Goal: Task Accomplishment & Management: Complete application form

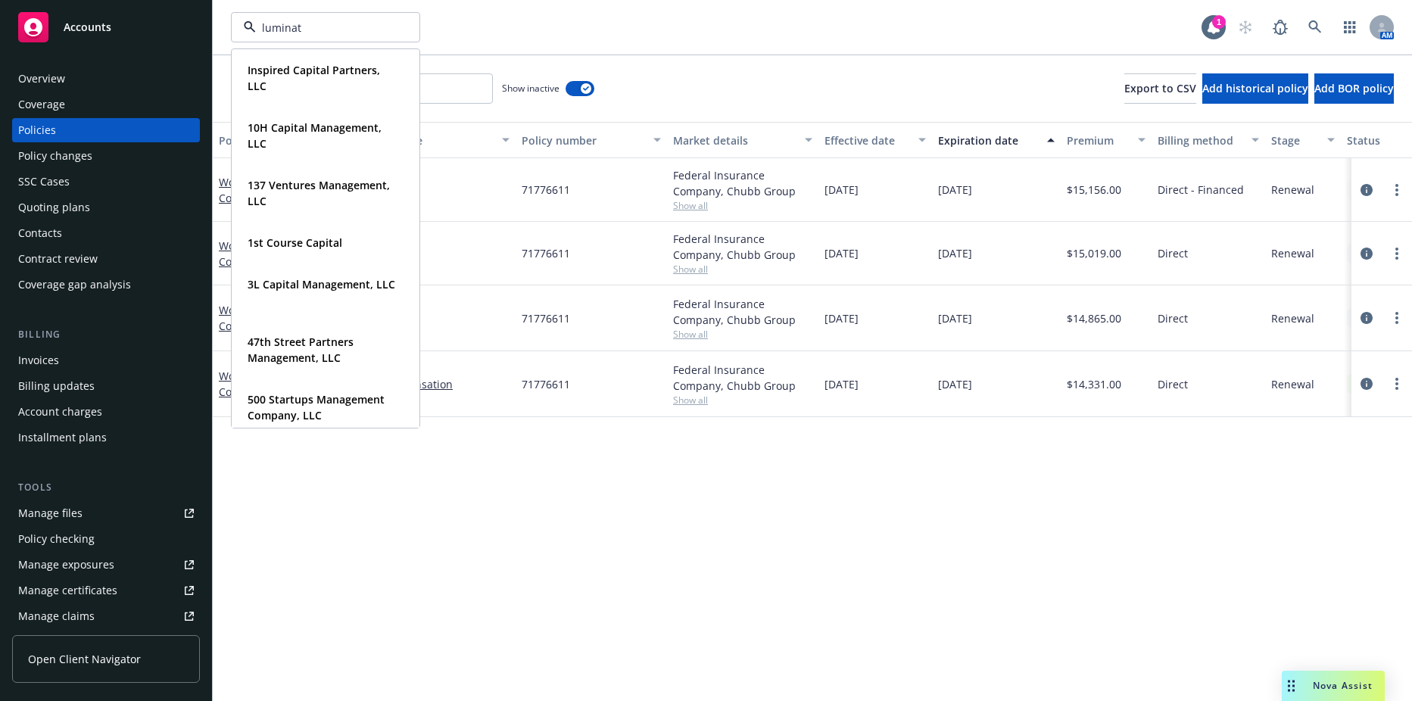
type input "luminate"
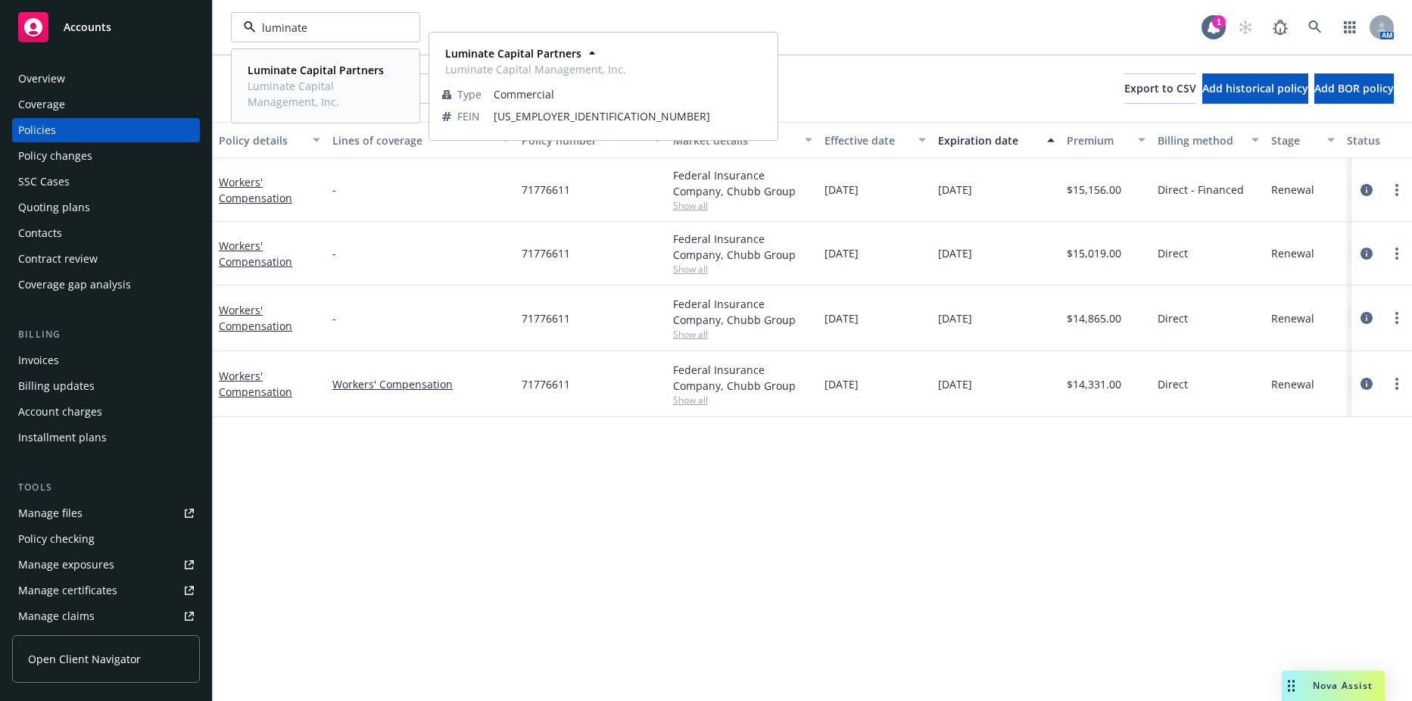
click at [312, 98] on span "Luminate Capital Management, Inc." at bounding box center [324, 94] width 153 height 32
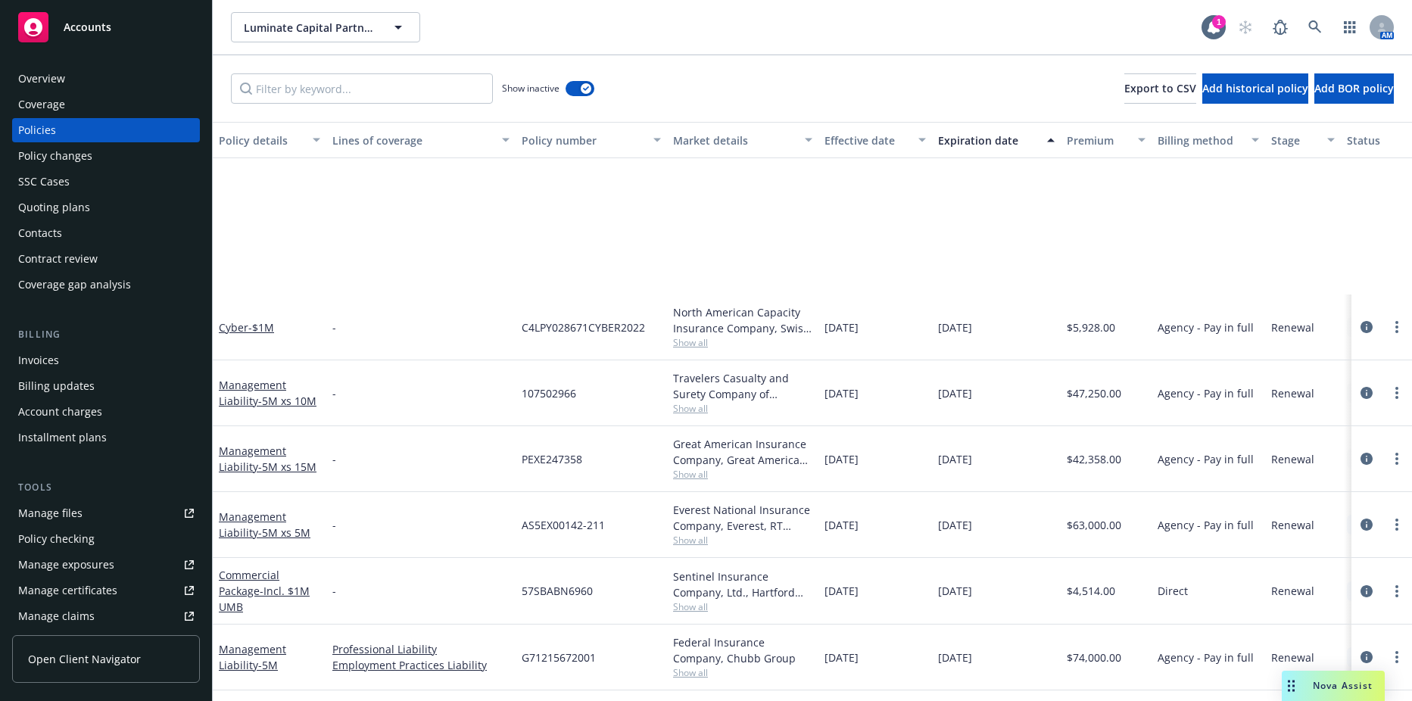
scroll to position [1060, 0]
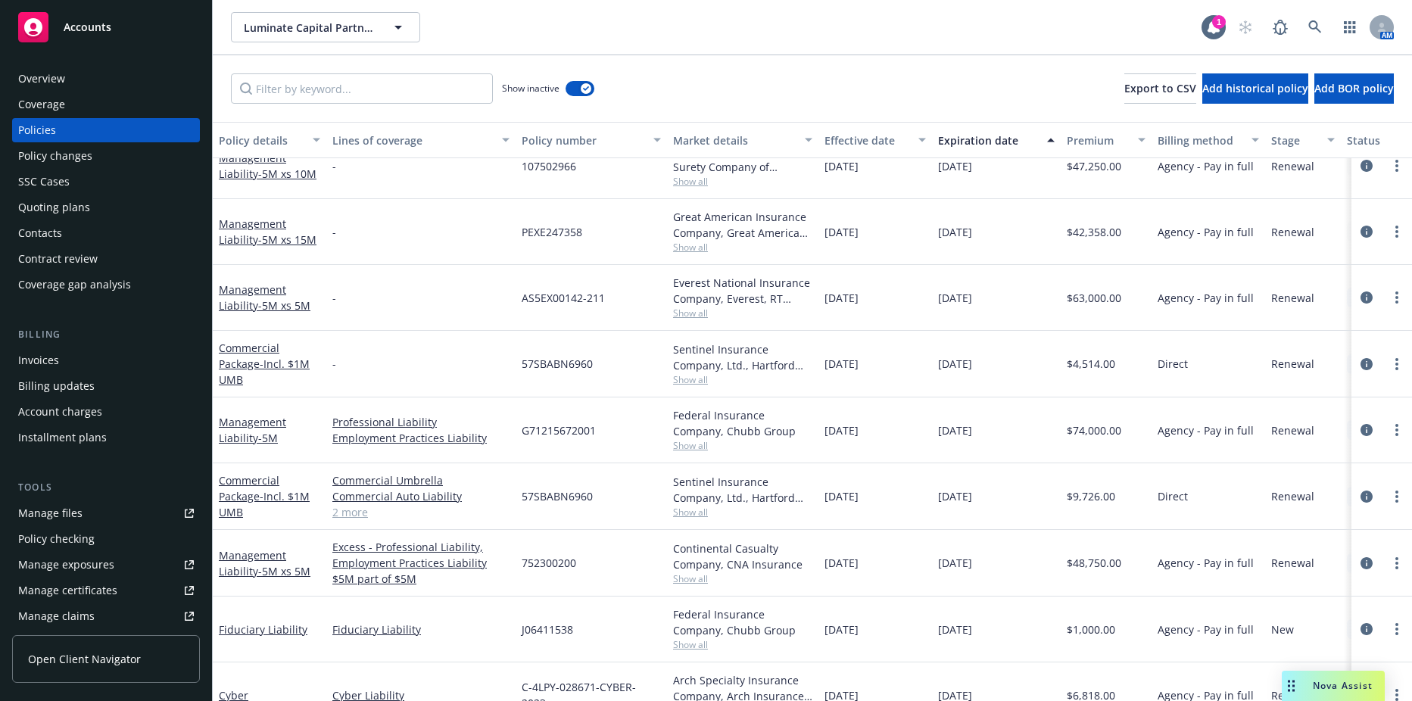
click at [578, 97] on div "Show inactive" at bounding box center [548, 88] width 92 height 30
click at [580, 89] on button "button" at bounding box center [580, 88] width 29 height 15
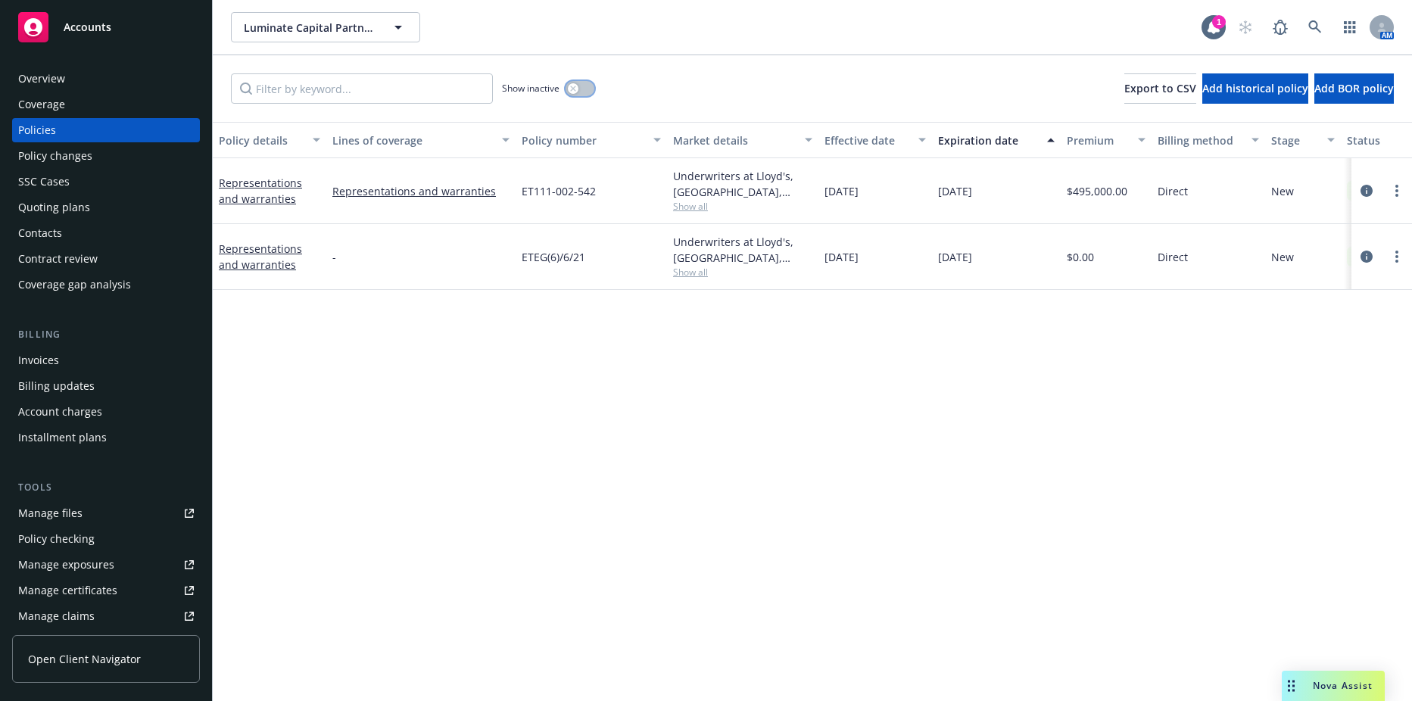
click at [580, 89] on button "button" at bounding box center [580, 88] width 29 height 15
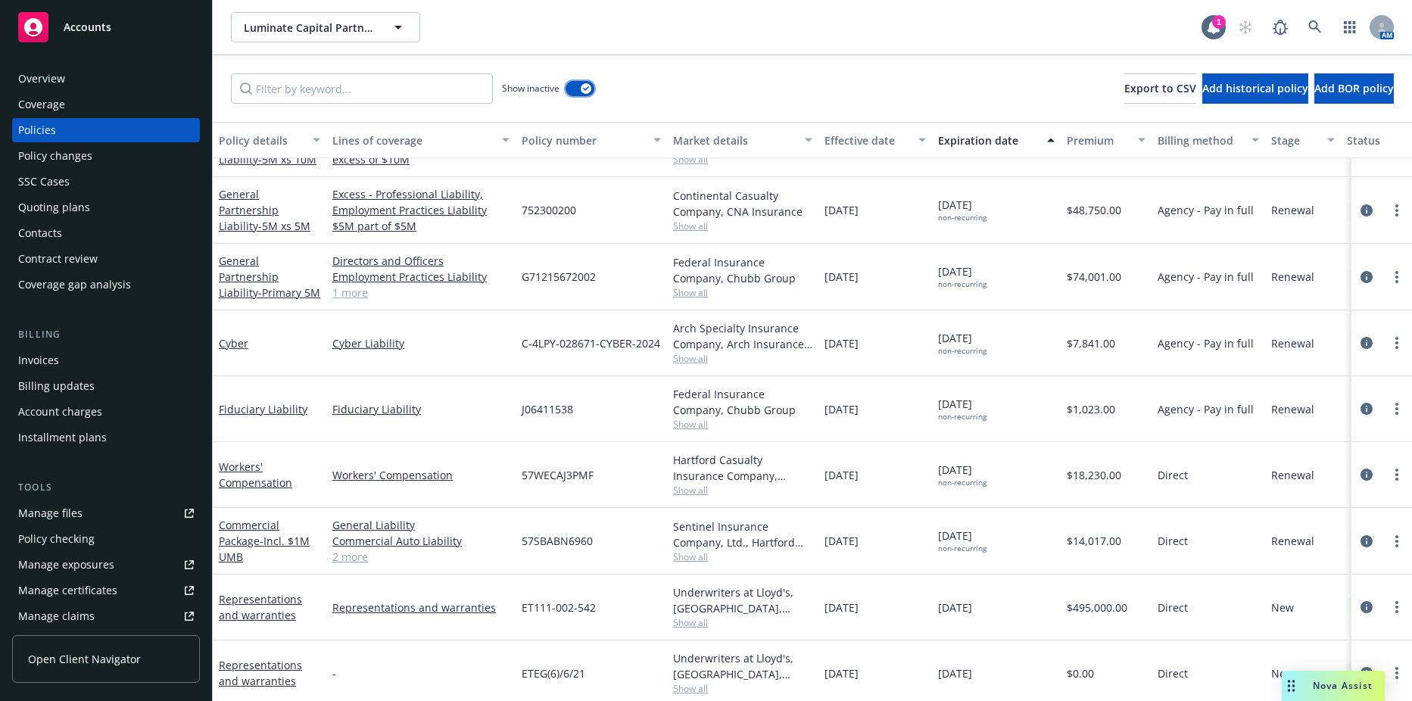
scroll to position [1730, 0]
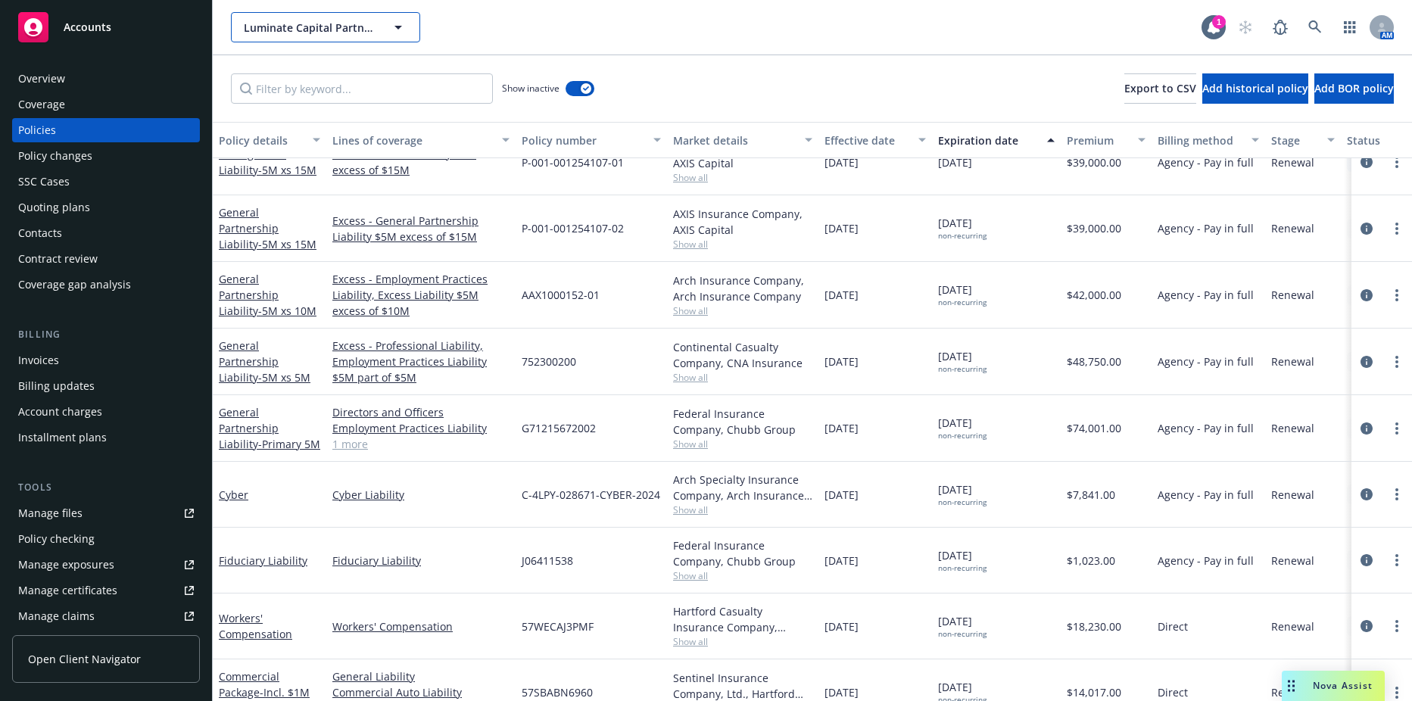
click at [357, 36] on button "Luminate Capital Partners" at bounding box center [325, 27] width 189 height 30
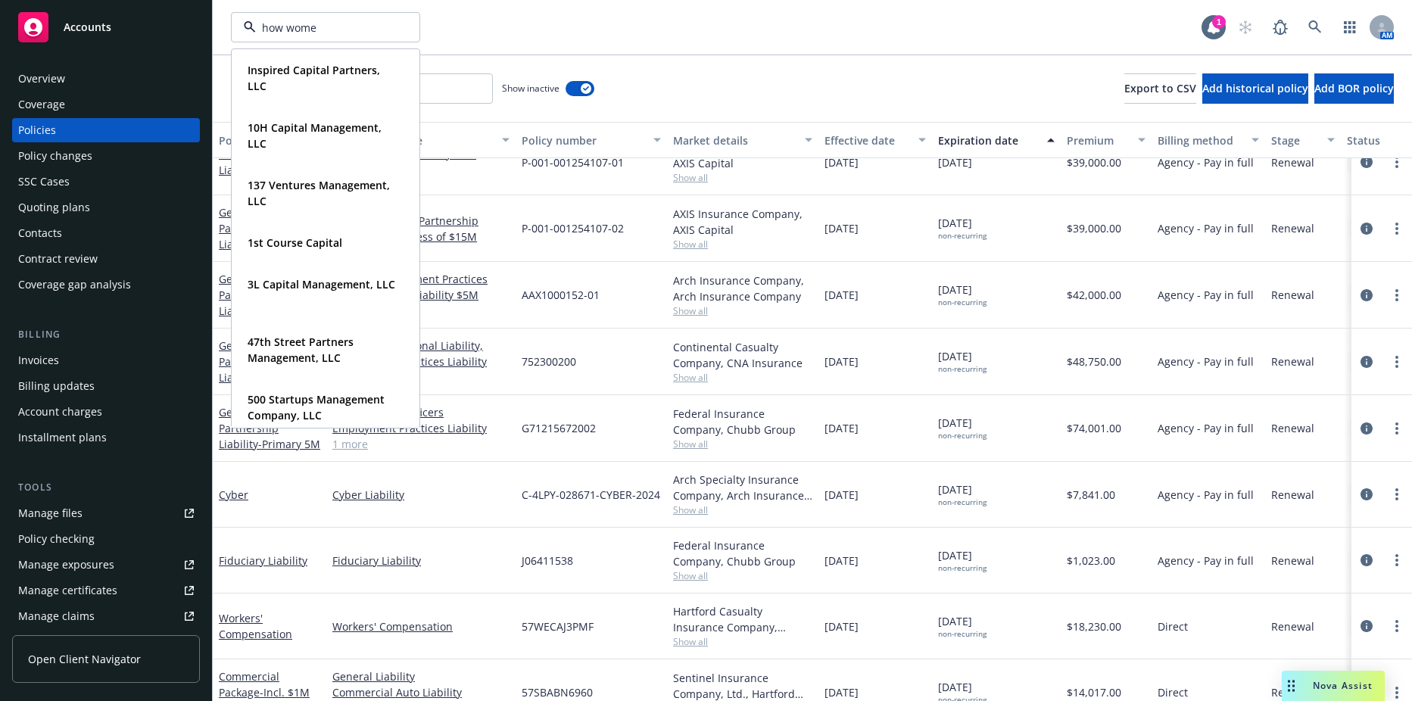
type input "how women"
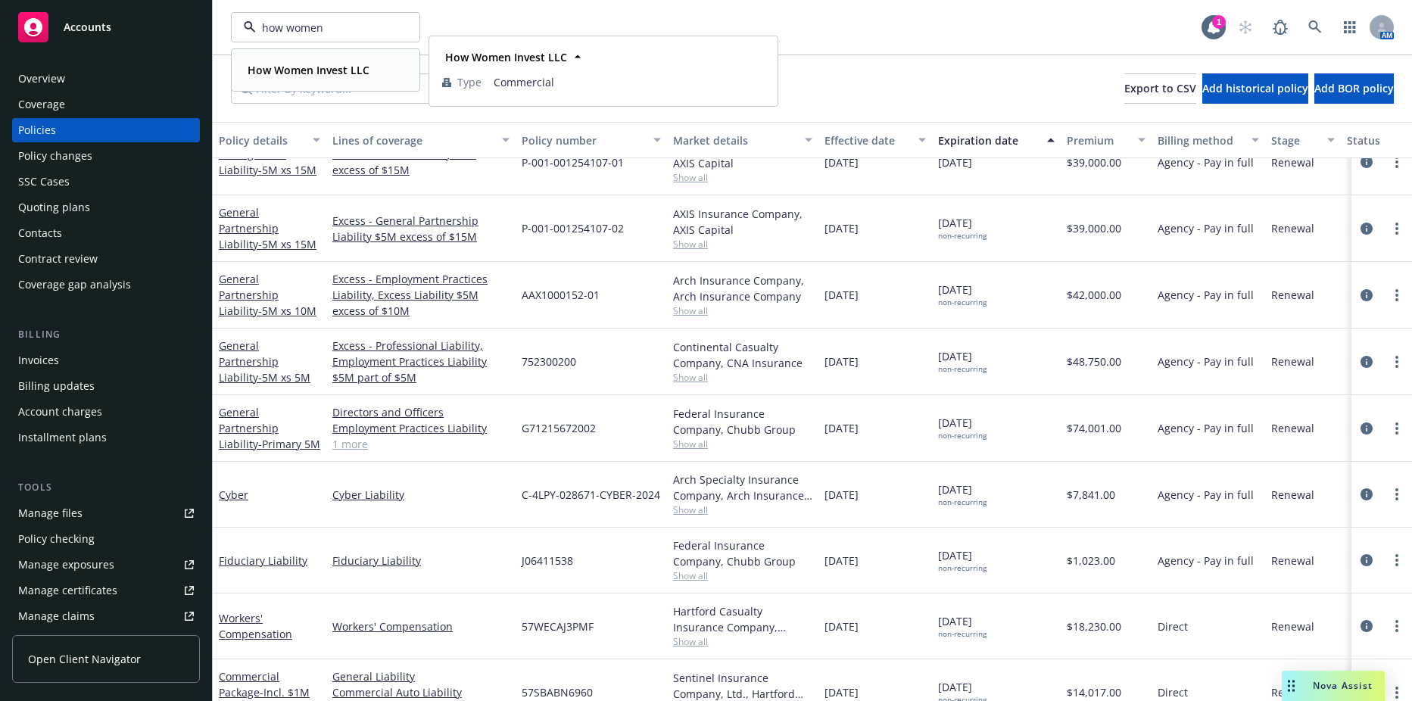
click at [345, 53] on div "How Women Invest LLC Type Commercial" at bounding box center [325, 70] width 186 height 40
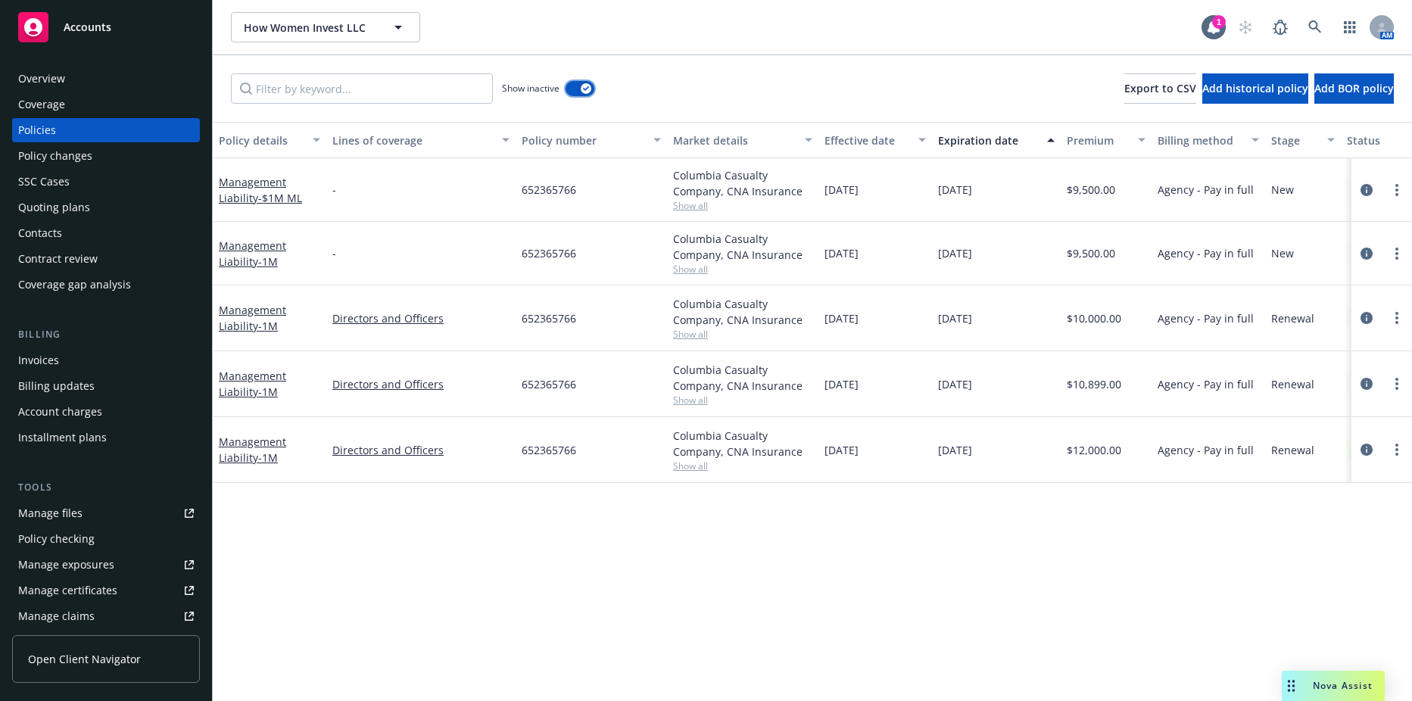
click at [584, 87] on icon "button" at bounding box center [586, 88] width 6 height 5
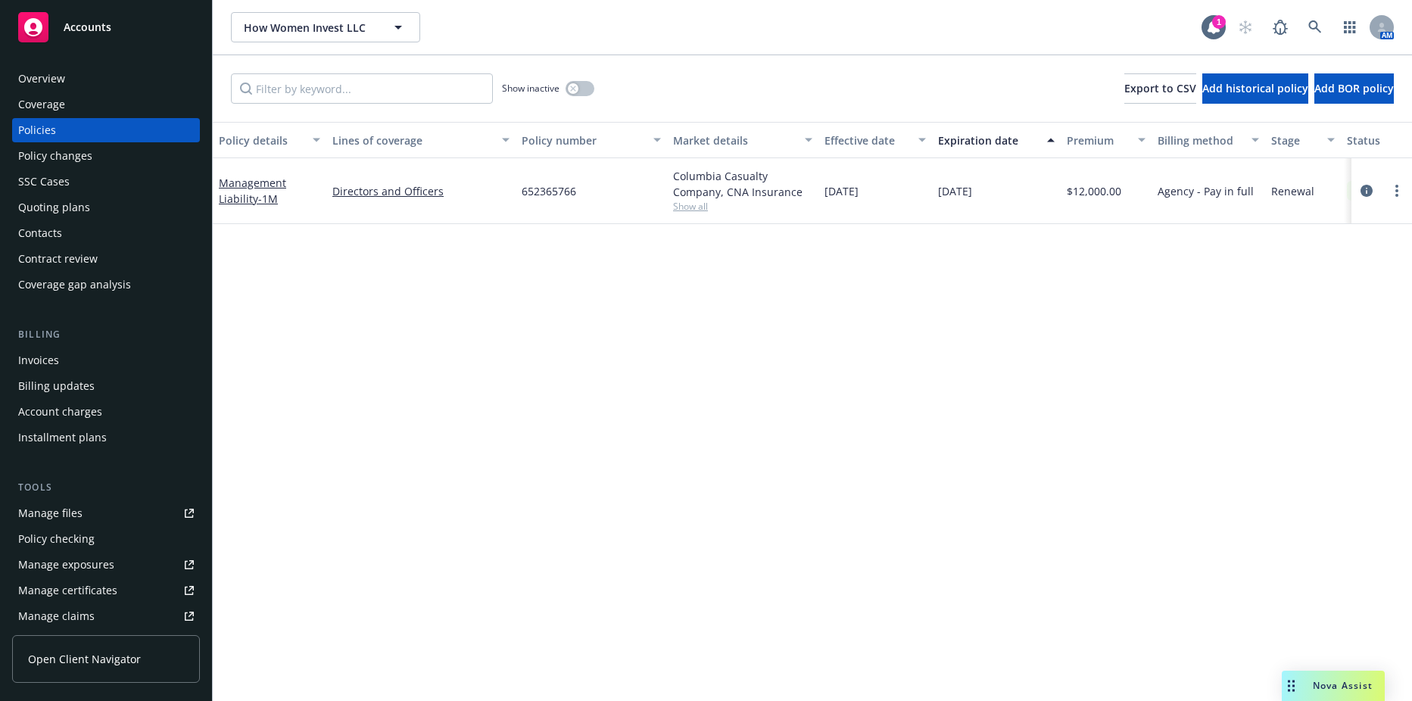
click at [112, 240] on div "Contacts" at bounding box center [106, 233] width 176 height 24
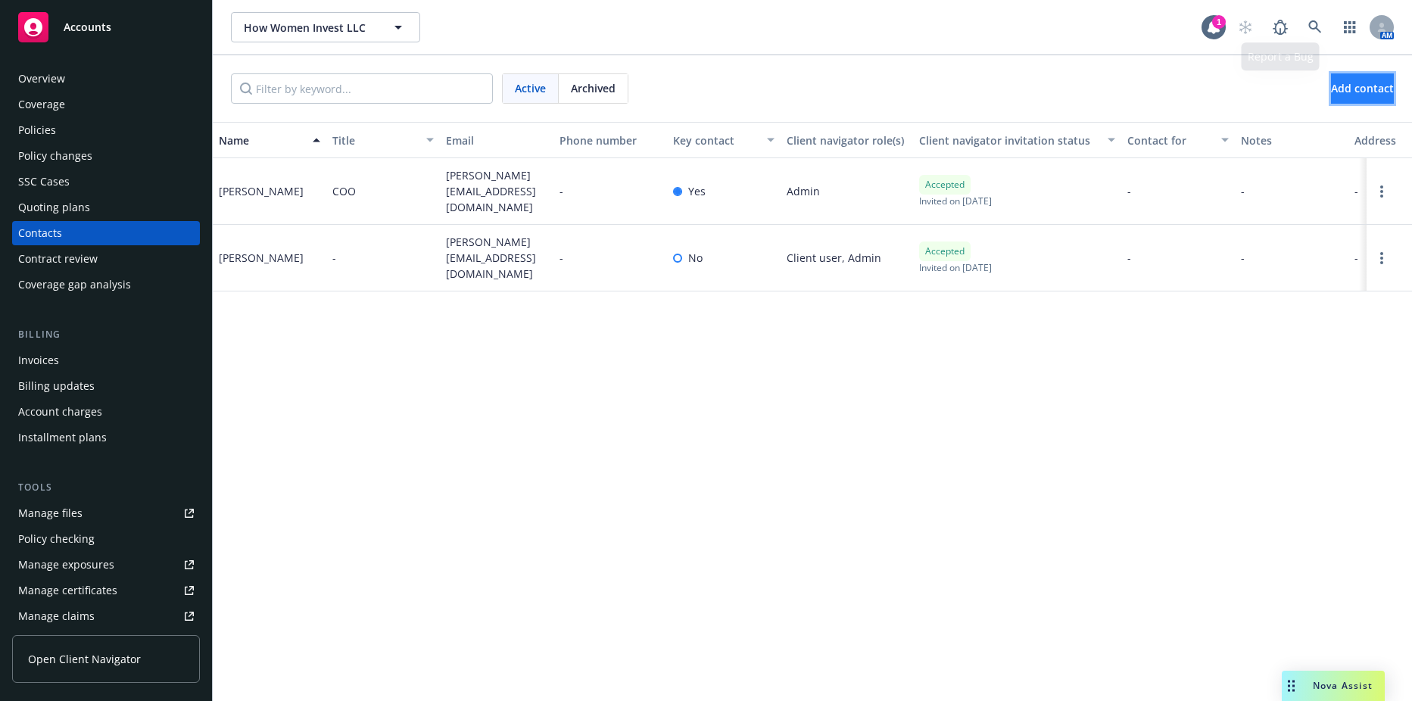
click at [1331, 87] on button "Add contact" at bounding box center [1362, 88] width 63 height 30
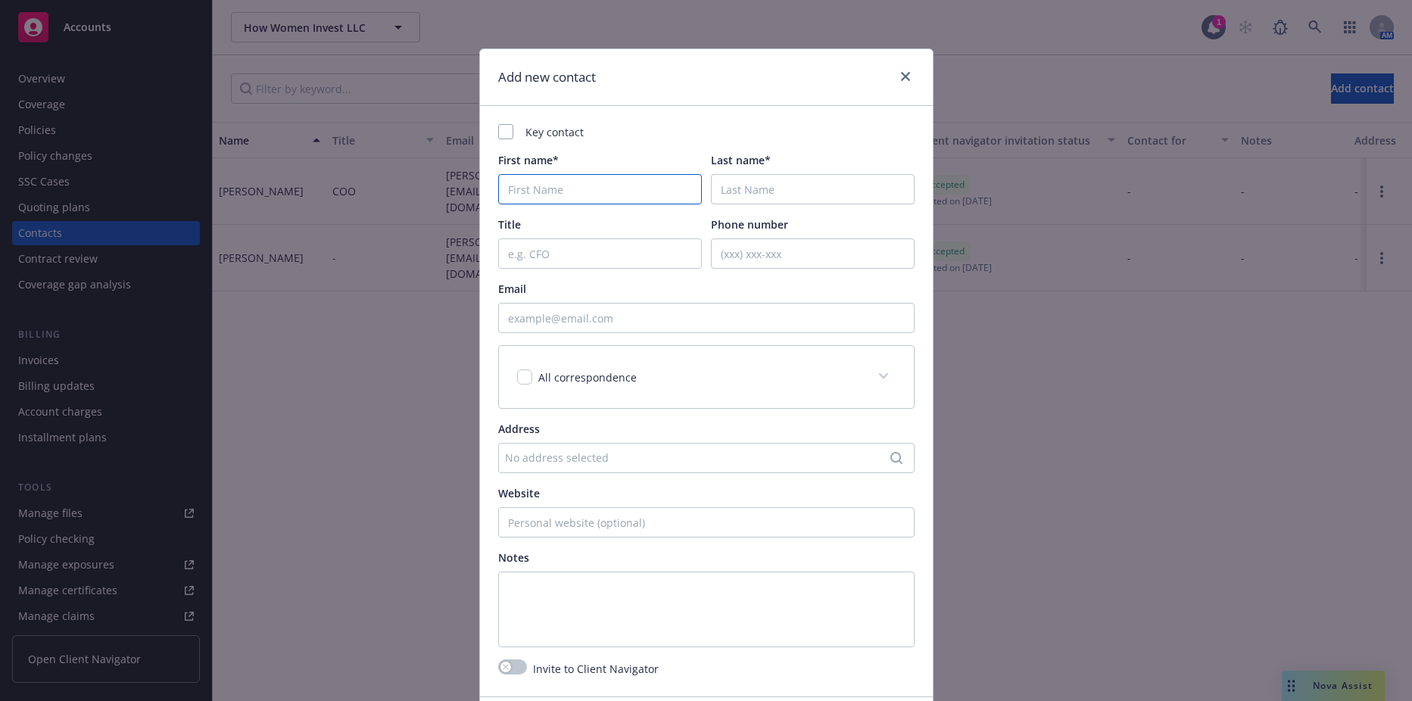
click at [671, 192] on input "First name*" at bounding box center [600, 189] width 204 height 30
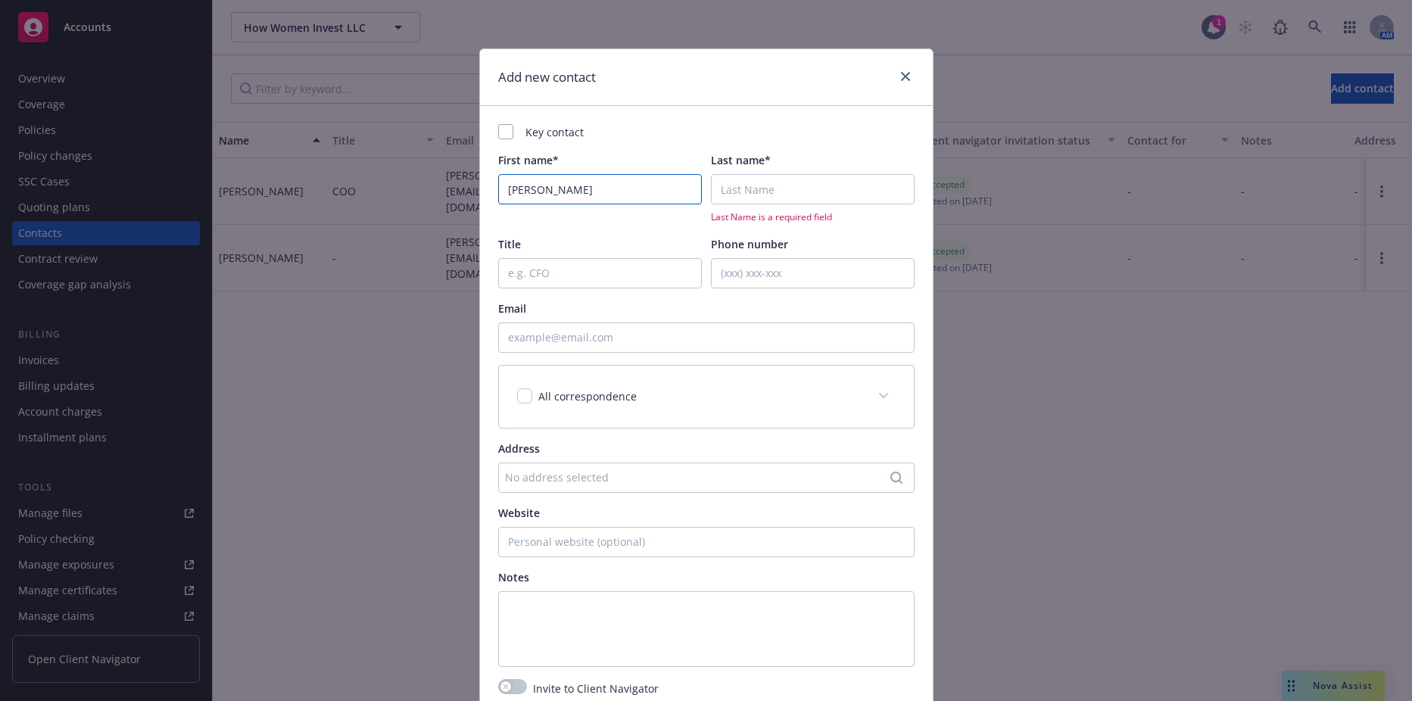
type input "[PERSON_NAME]"
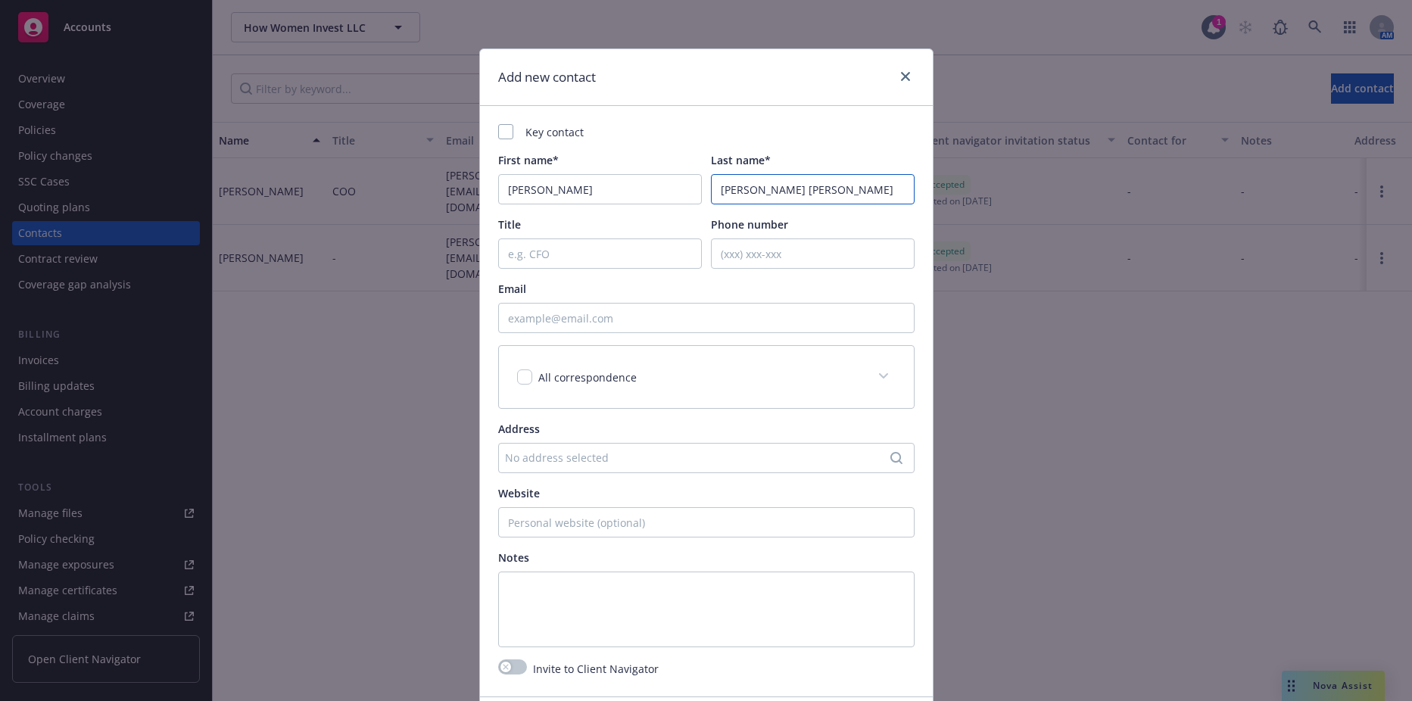
type input "[PERSON_NAME] [PERSON_NAME]"
click at [656, 306] on input "Email" at bounding box center [706, 318] width 416 height 30
paste input "[PERSON_NAME][EMAIL_ADDRESS][DOMAIN_NAME]"
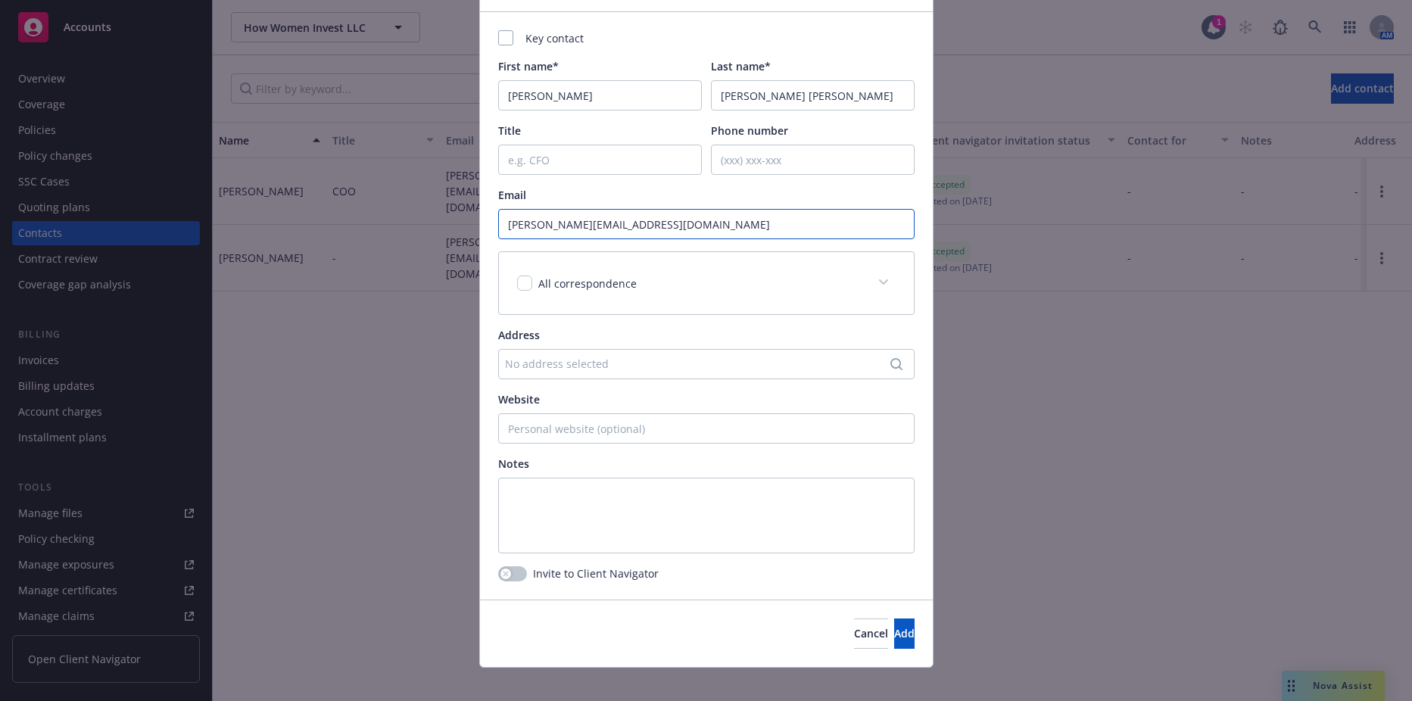
scroll to position [109, 0]
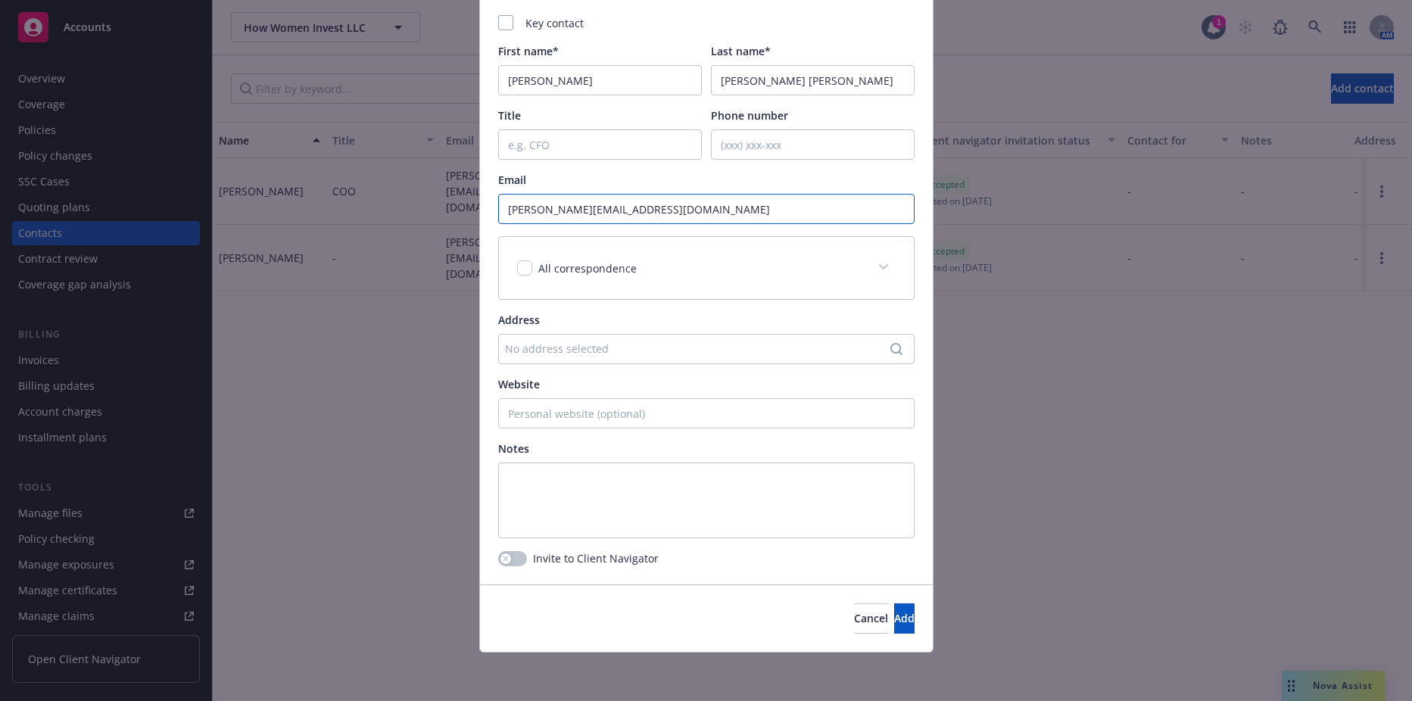
type input "[PERSON_NAME][EMAIL_ADDRESS][DOMAIN_NAME]"
click at [508, 566] on div "Invite to Client Navigator" at bounding box center [578, 558] width 160 height 16
click at [508, 561] on button "button" at bounding box center [512, 558] width 29 height 15
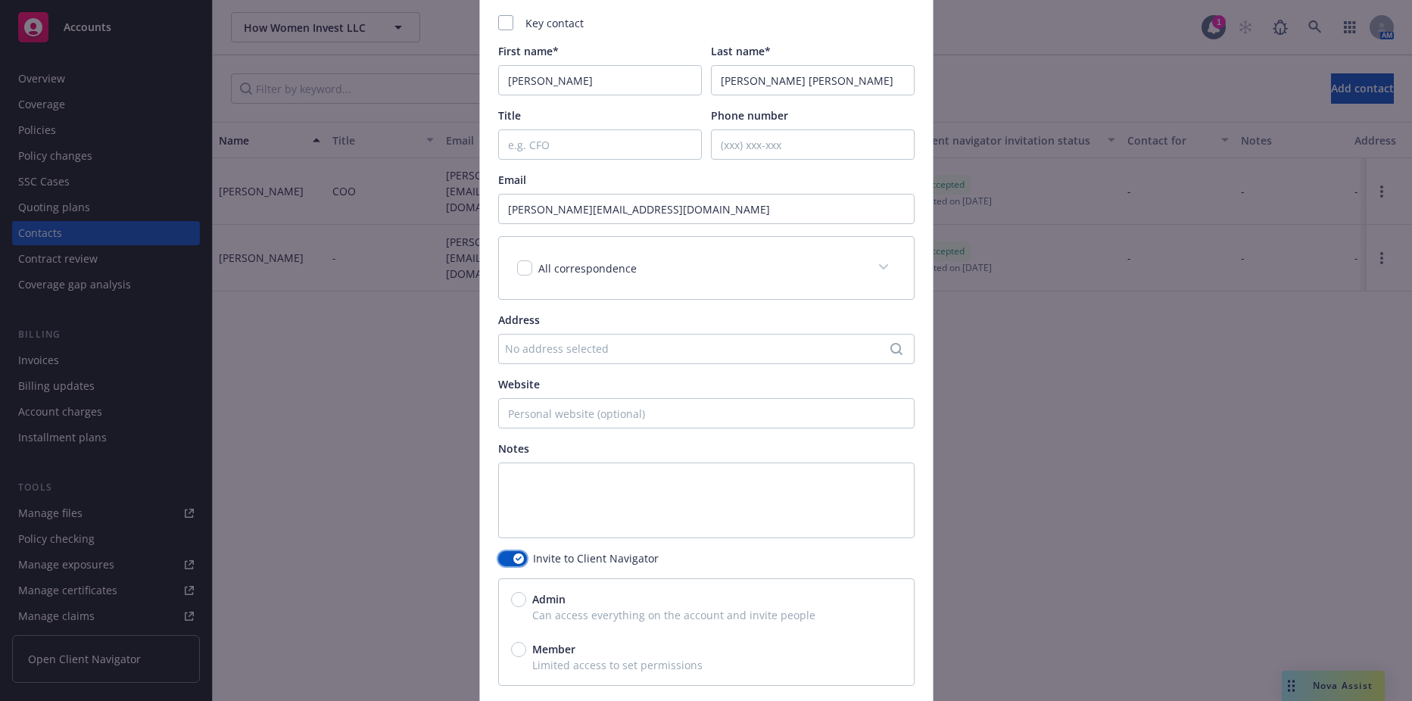
scroll to position [229, 0]
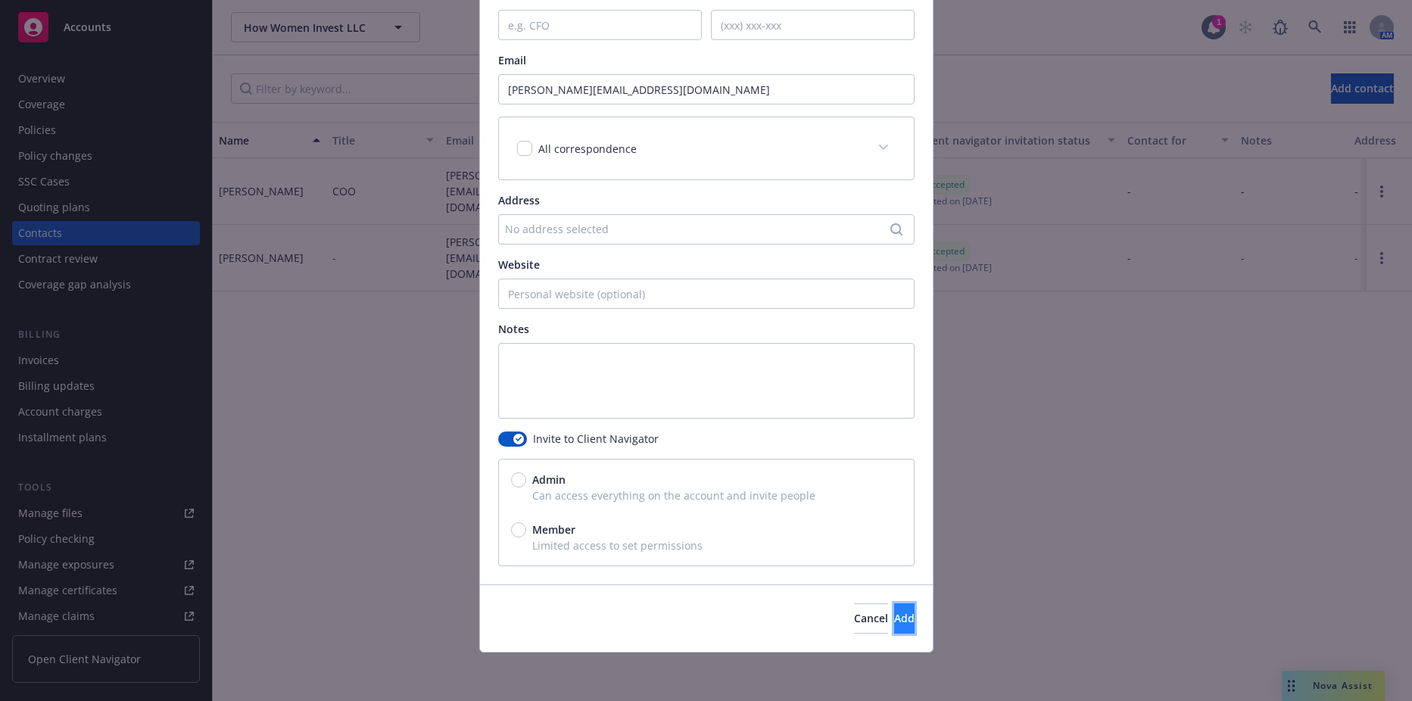
click at [894, 627] on button "Add" at bounding box center [904, 618] width 20 height 30
